Goal: Transaction & Acquisition: Purchase product/service

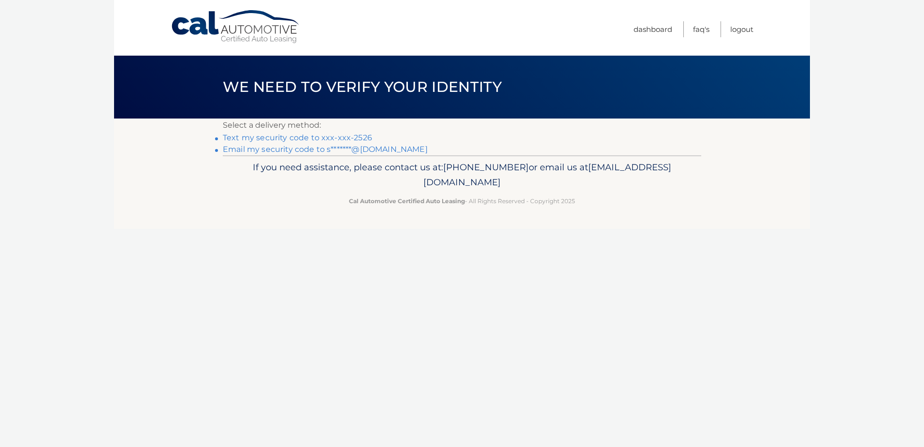
click at [287, 132] on li "Text my security code to xxx-xxx-2526" at bounding box center [462, 138] width 479 height 12
click at [292, 135] on link "Text my security code to xxx-xxx-2526" at bounding box center [297, 137] width 149 height 9
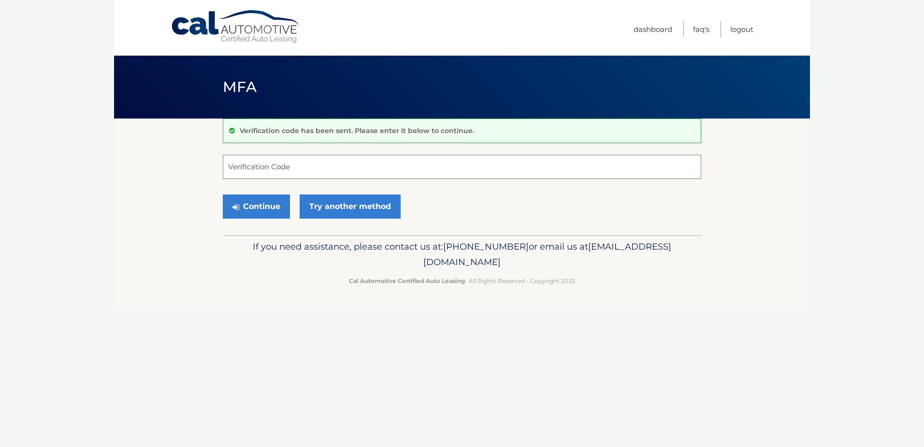
click at [282, 164] on input "Verification Code" at bounding box center [462, 167] width 479 height 24
type input "437949"
click at [262, 206] on button "Continue" at bounding box center [256, 206] width 67 height 24
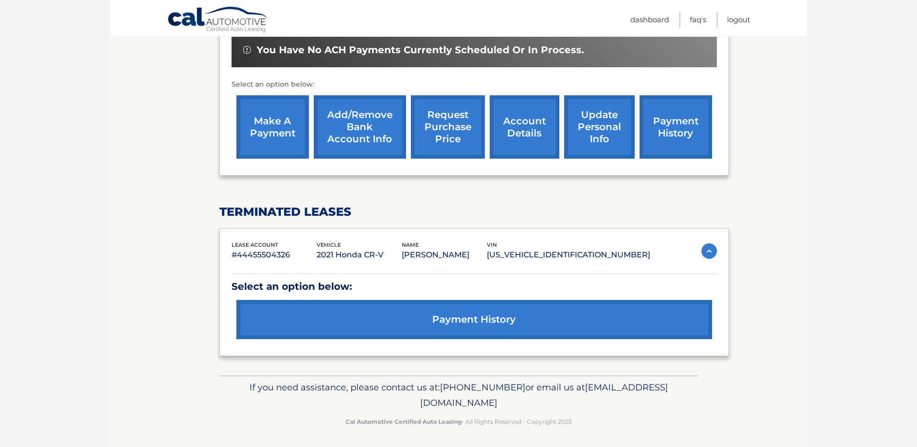
scroll to position [310, 0]
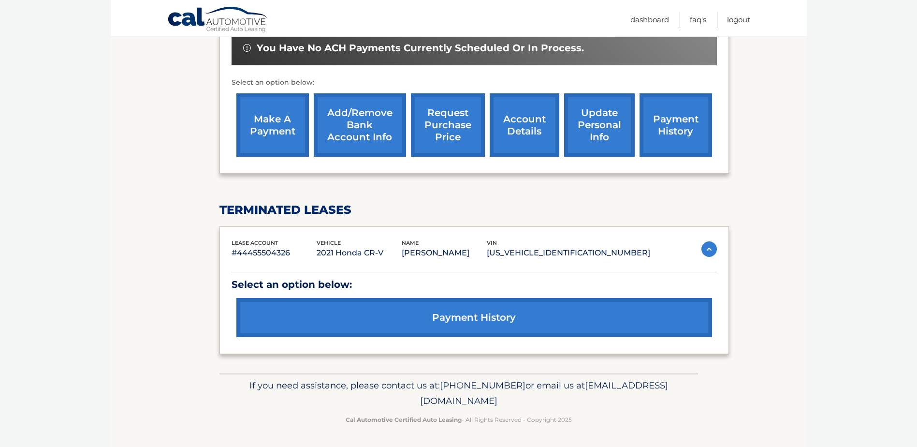
click at [257, 130] on link "make a payment" at bounding box center [272, 124] width 73 height 63
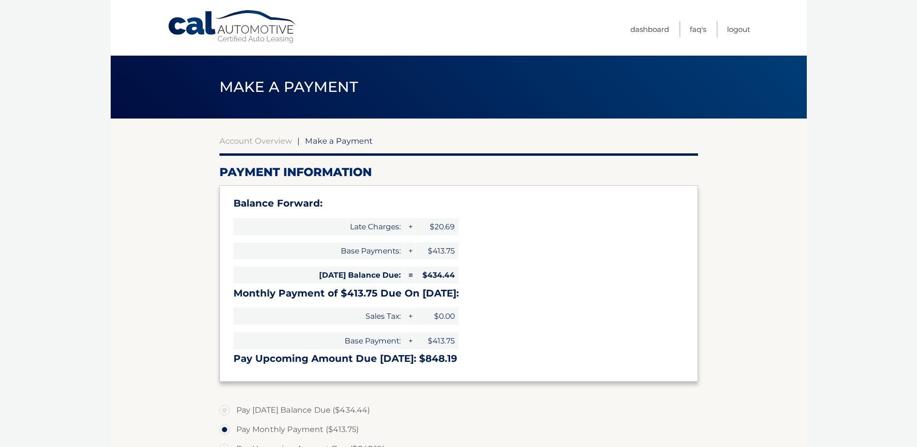
select select "MjBkY2FiZjYtMTExMy00M2U3LTlhZjItY2FmODNlNTE0N2Zm"
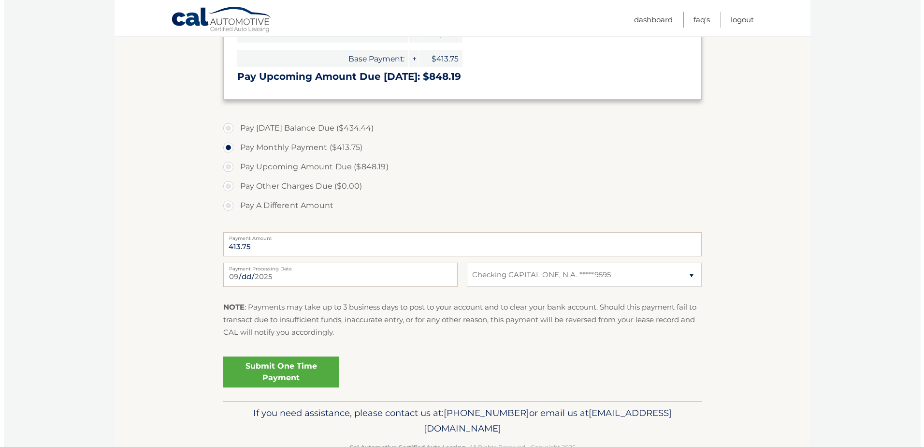
scroll to position [290, 0]
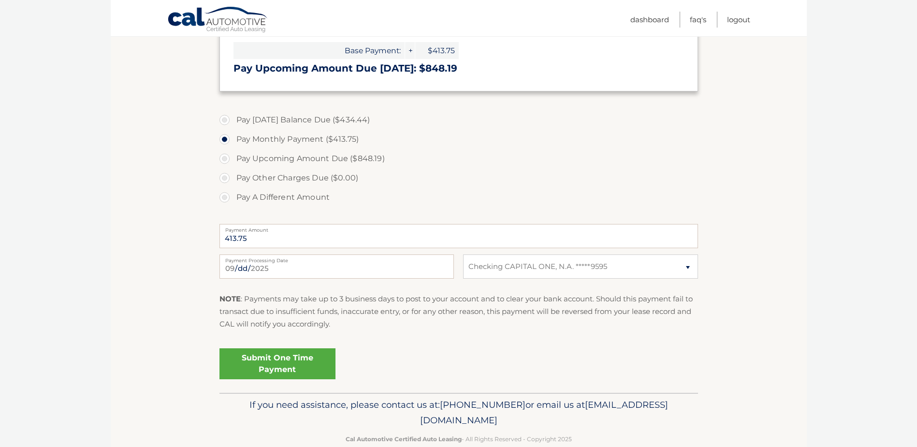
click at [263, 360] on link "Submit One Time Payment" at bounding box center [277, 363] width 116 height 31
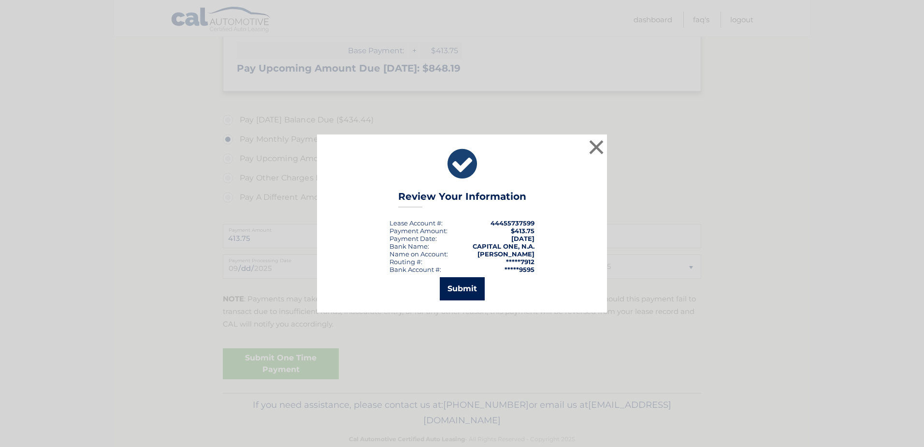
click at [453, 277] on button "Submit" at bounding box center [462, 288] width 45 height 23
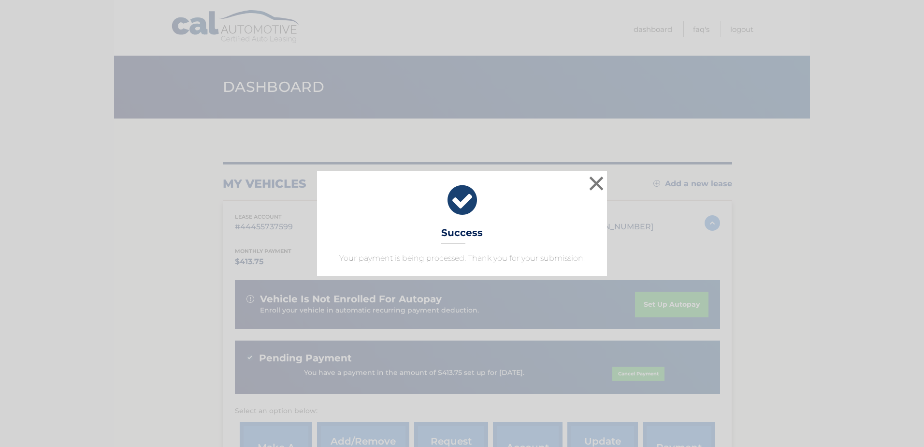
click at [890, 226] on div "× Success Your payment is being processed. Thank you for your submission." at bounding box center [462, 223] width 917 height 105
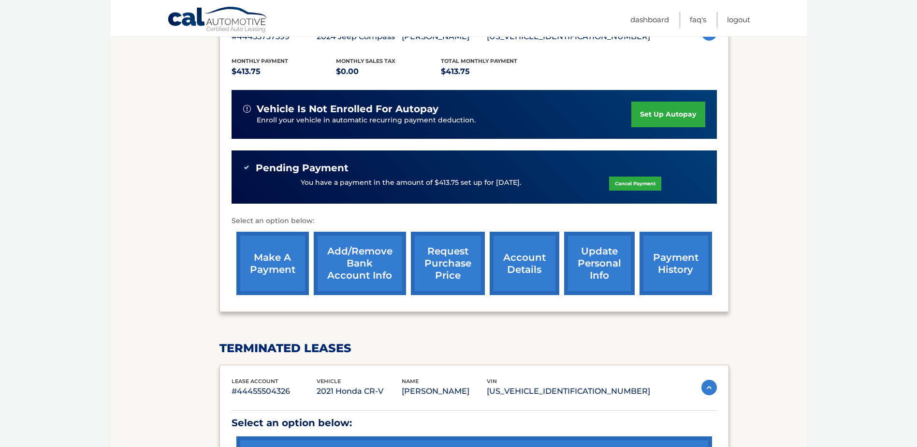
scroll to position [290, 0]
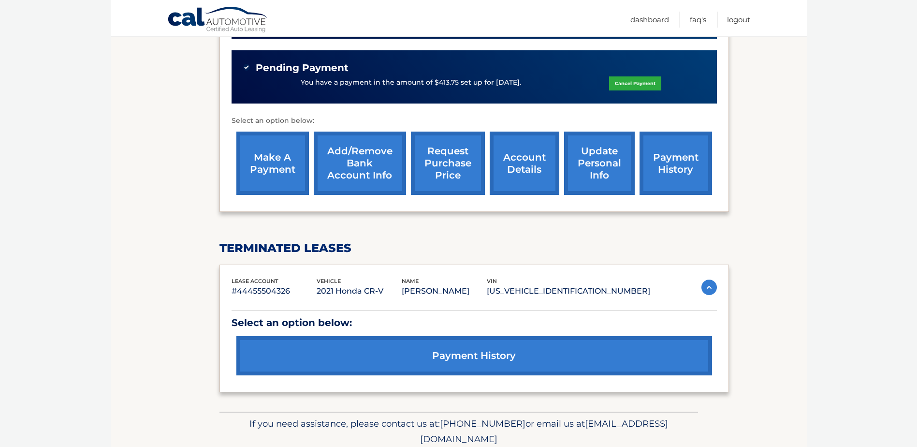
click at [477, 358] on link "payment history" at bounding box center [474, 355] width 476 height 39
click at [287, 154] on link "make a payment" at bounding box center [272, 162] width 73 height 63
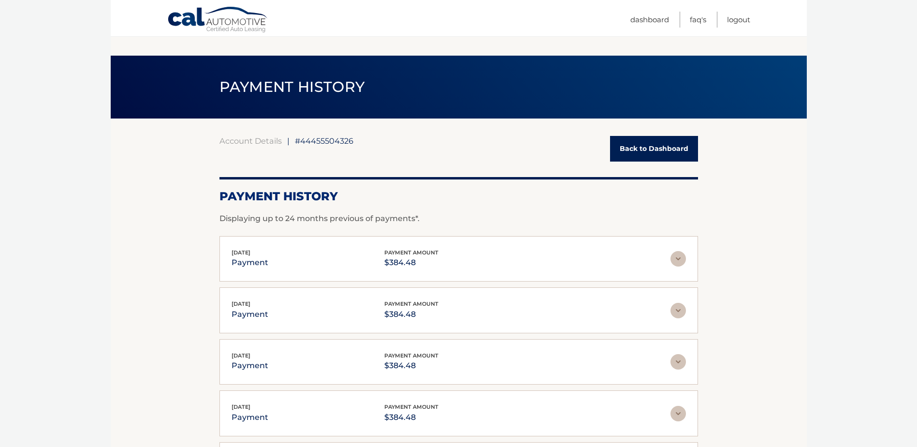
scroll to position [189, 0]
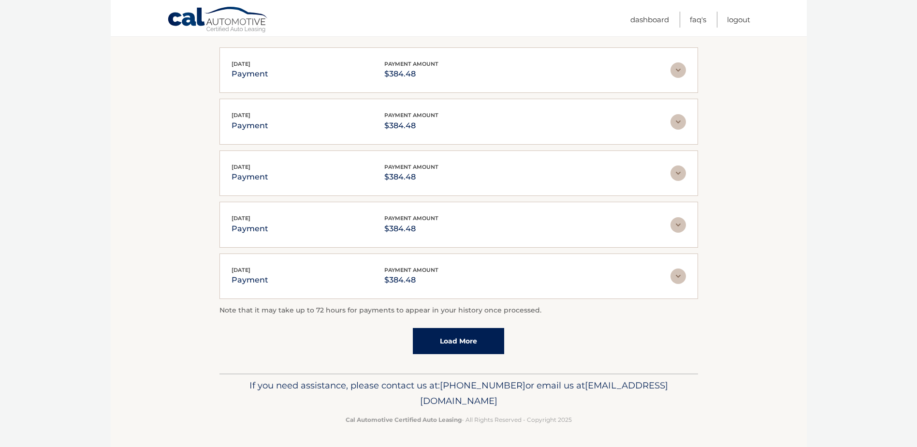
click at [443, 342] on link "Load More" at bounding box center [458, 341] width 91 height 26
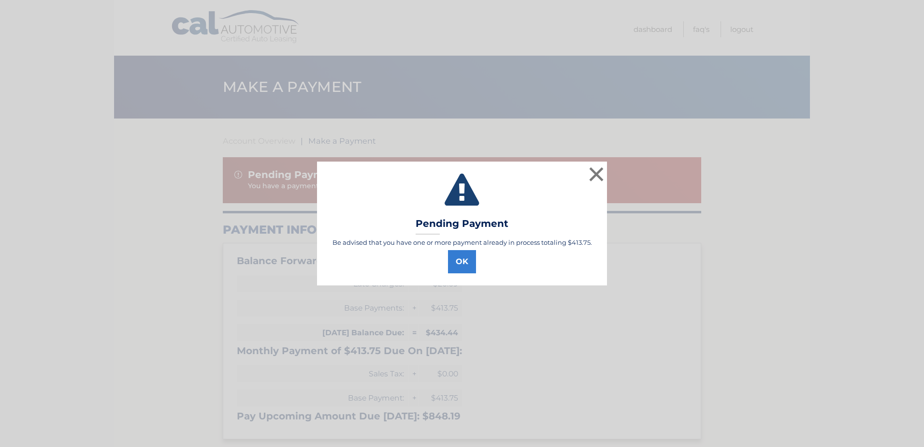
select select "MjBkY2FiZjYtMTExMy00M2U3LTlhZjItY2FmODNlNTE0N2Zm"
click at [467, 260] on button "OK" at bounding box center [462, 261] width 28 height 23
